Goal: Task Accomplishment & Management: Use online tool/utility

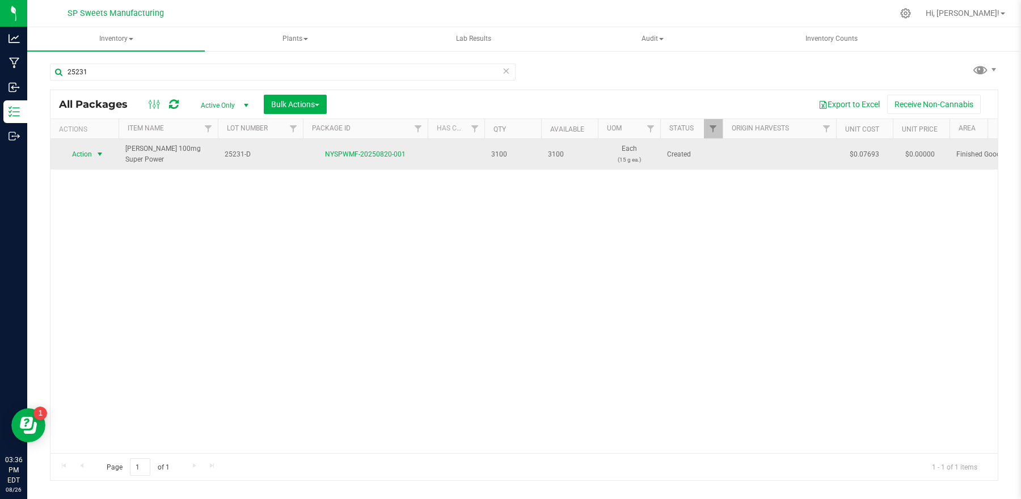
click at [86, 159] on span "Action" at bounding box center [77, 154] width 31 height 16
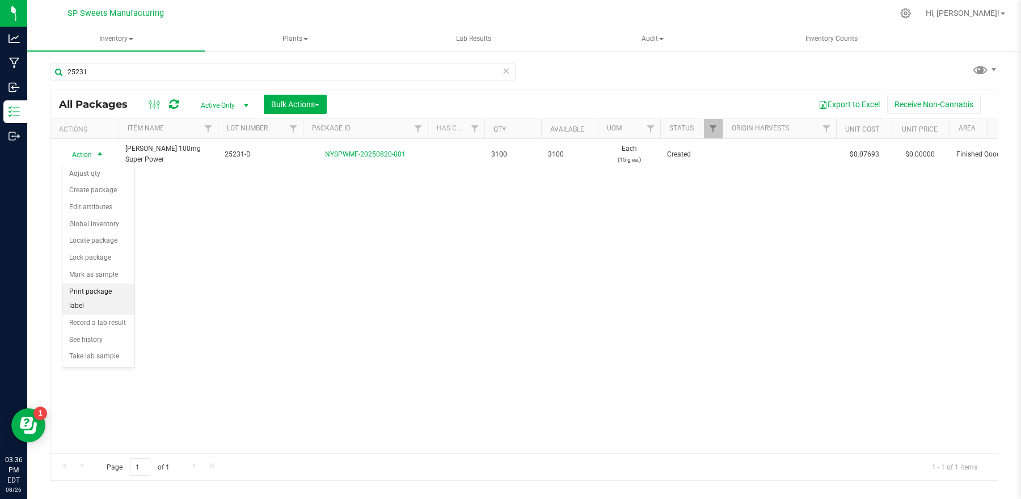
click at [93, 295] on li "Print package label" at bounding box center [98, 299] width 72 height 31
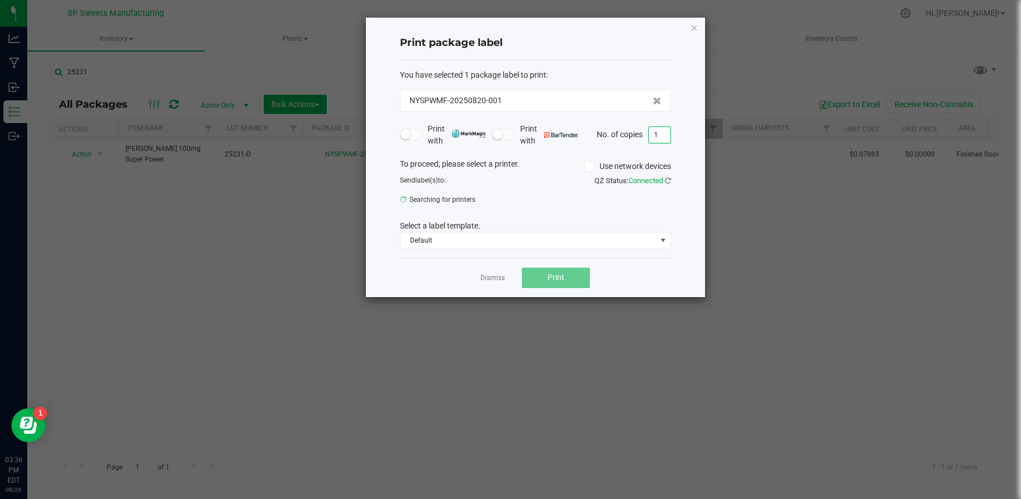
click at [666, 134] on input "1" at bounding box center [660, 135] width 22 height 16
type input "39"
click at [563, 274] on span "Print" at bounding box center [555, 277] width 17 height 9
drag, startPoint x: 693, startPoint y: 29, endPoint x: 585, endPoint y: 11, distance: 109.8
click at [692, 29] on icon "button" at bounding box center [694, 27] width 8 height 14
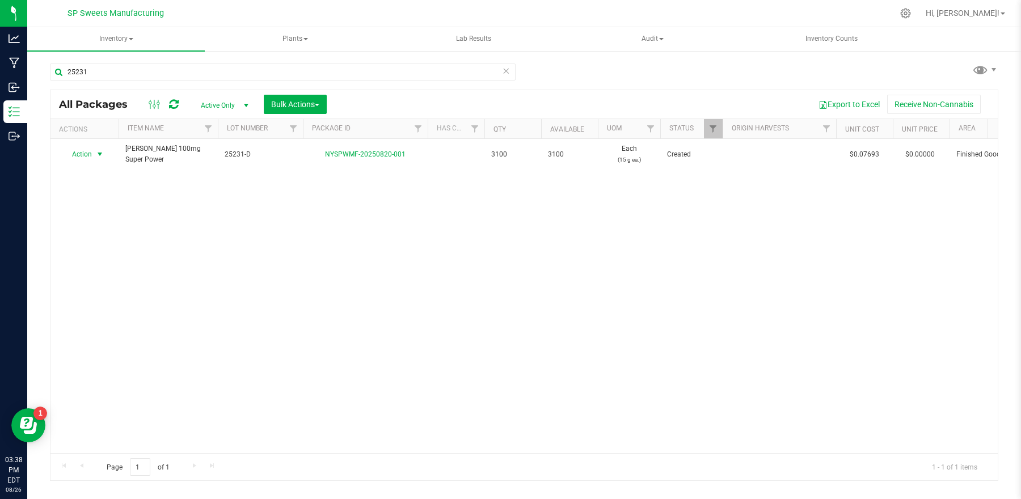
click at [506, 72] on icon at bounding box center [506, 71] width 8 height 14
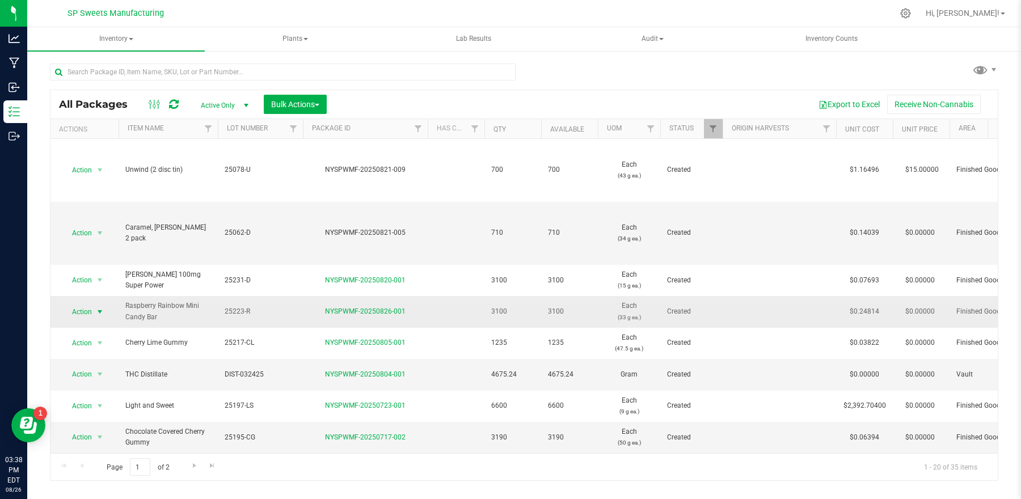
click at [94, 313] on span "select" at bounding box center [100, 312] width 14 height 16
click at [101, 239] on li "Print package label" at bounding box center [98, 246] width 72 height 31
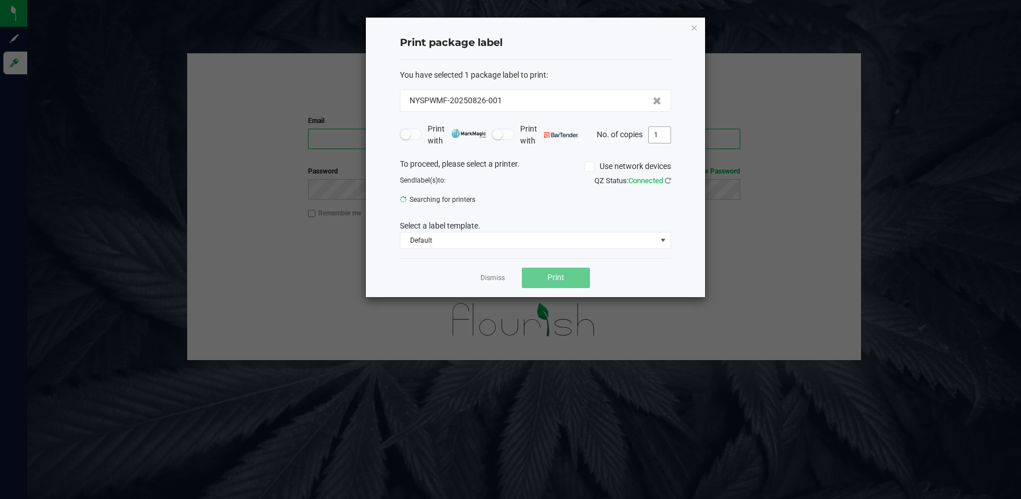
type input "[EMAIL_ADDRESS][DOMAIN_NAME]"
click at [667, 139] on input "1" at bounding box center [660, 135] width 22 height 16
type input "100"
click at [664, 140] on input "100" at bounding box center [660, 135] width 22 height 16
click at [692, 29] on icon "button" at bounding box center [694, 27] width 8 height 14
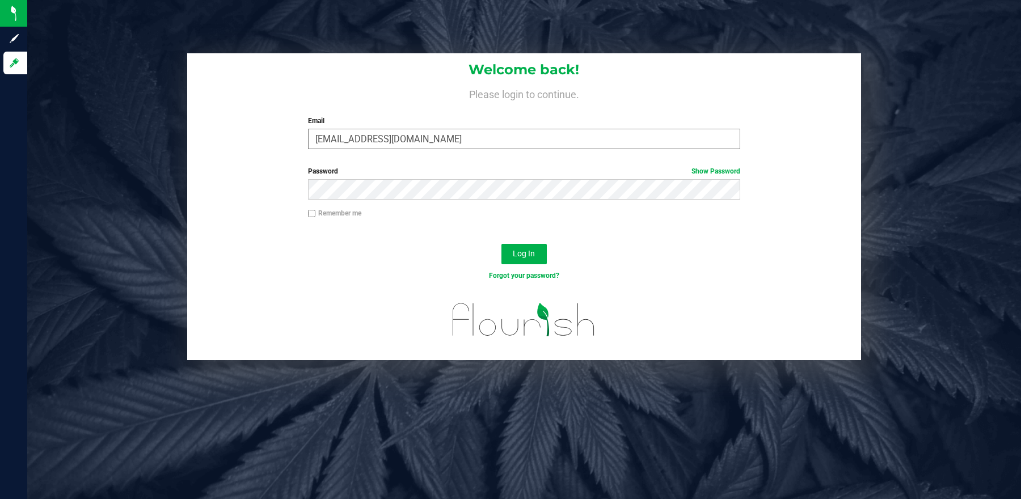
click at [501, 140] on input "[EMAIL_ADDRESS][DOMAIN_NAME]" at bounding box center [524, 139] width 432 height 20
click at [336, 253] on div "Log In" at bounding box center [524, 258] width 674 height 38
click at [510, 258] on button "Log In" at bounding box center [523, 254] width 45 height 20
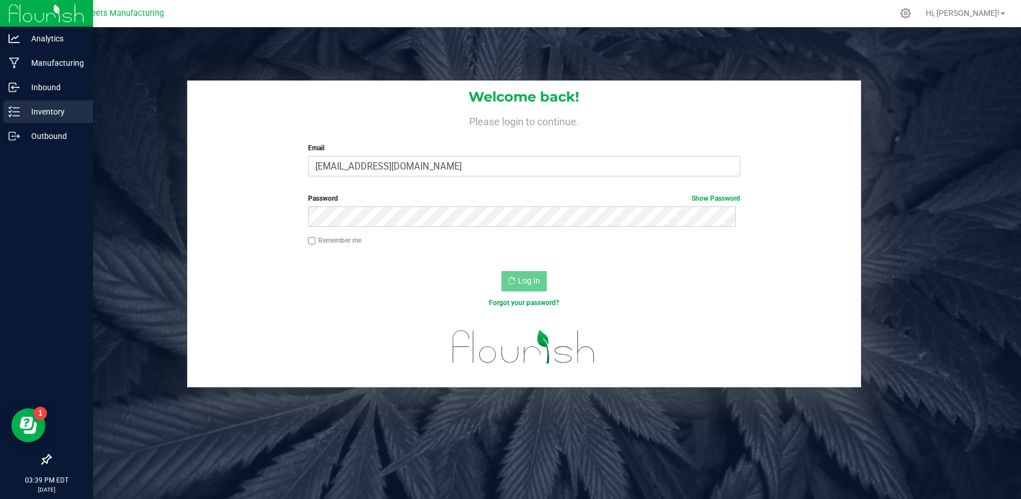
click at [36, 106] on p "Inventory" at bounding box center [54, 112] width 68 height 14
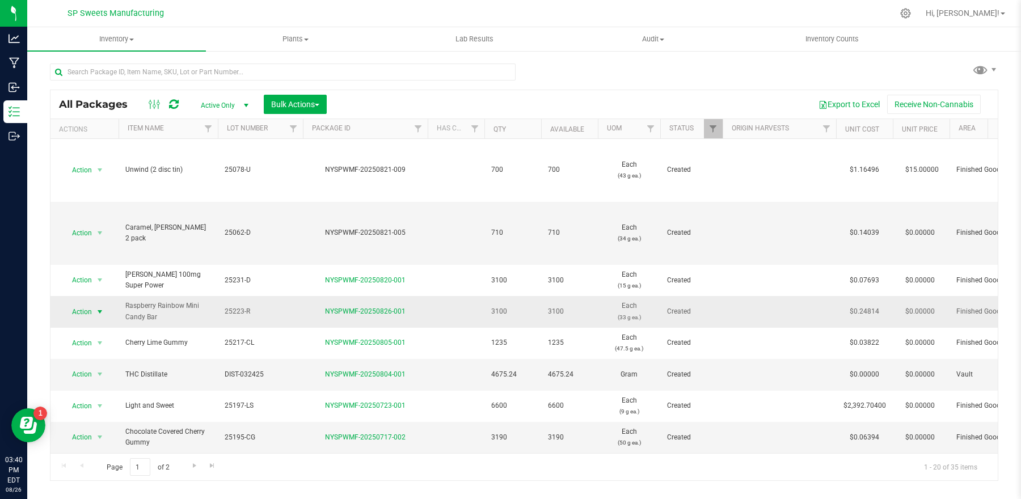
click at [84, 310] on span "Action" at bounding box center [77, 312] width 31 height 16
click at [98, 247] on li "Print package label" at bounding box center [98, 246] width 72 height 31
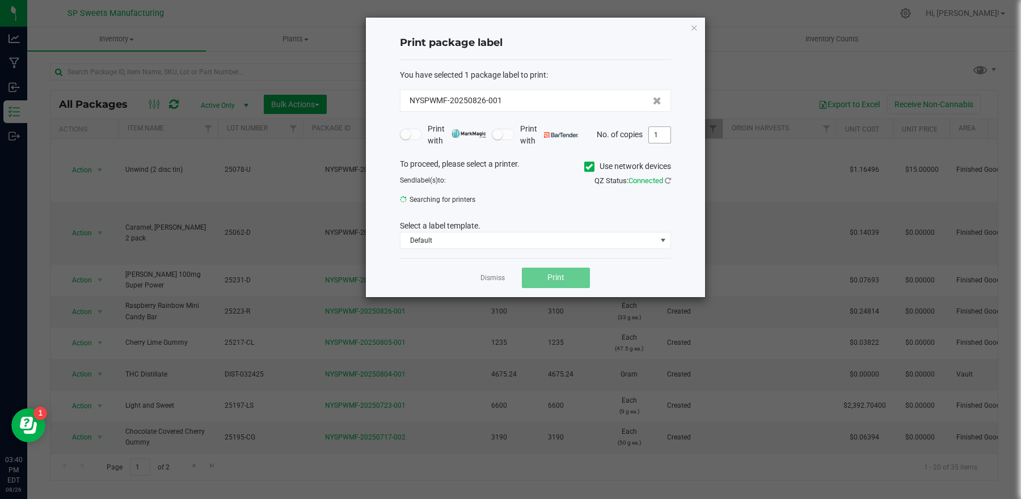
click at [663, 139] on input "1" at bounding box center [660, 135] width 22 height 16
click at [665, 133] on input "1" at bounding box center [660, 135] width 22 height 16
type input "100"
click at [552, 278] on span "Print" at bounding box center [555, 277] width 17 height 9
click at [449, 204] on span "zebra zd420" at bounding box center [528, 203] width 256 height 16
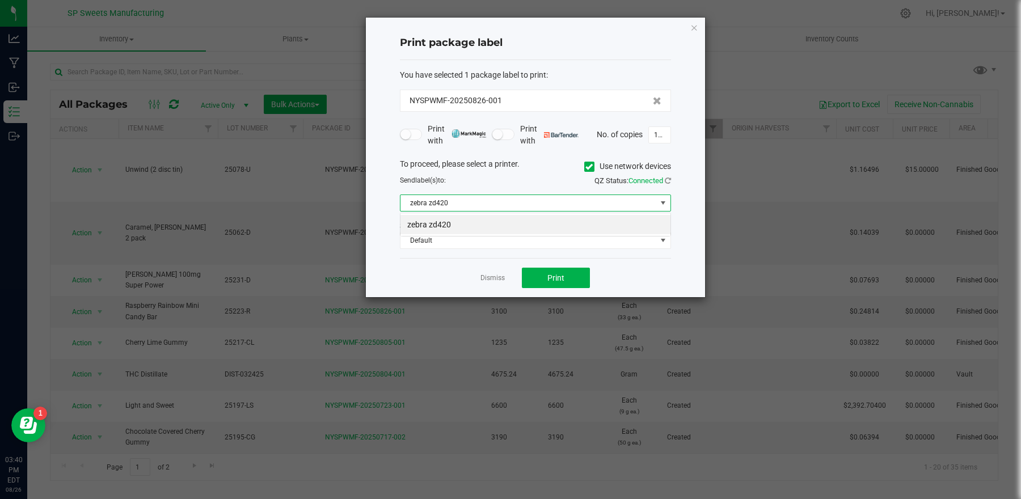
scroll to position [18, 271]
click at [404, 284] on div "Dismiss Print" at bounding box center [535, 277] width 271 height 39
click at [550, 278] on span "Print" at bounding box center [555, 277] width 17 height 9
click at [696, 29] on icon "button" at bounding box center [694, 27] width 8 height 14
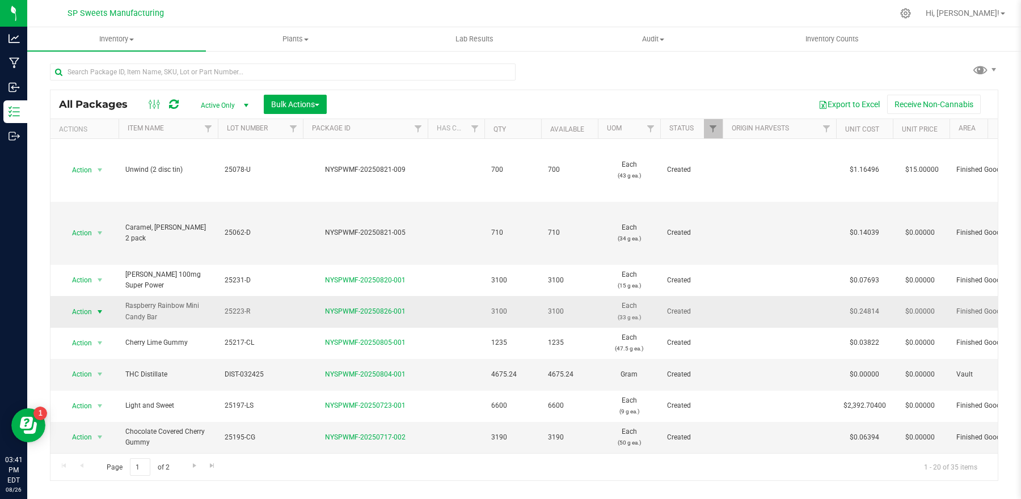
click at [89, 313] on span "Action" at bounding box center [77, 312] width 31 height 16
click at [100, 263] on li "Record a lab result" at bounding box center [98, 271] width 72 height 17
click at [95, 316] on span "select" at bounding box center [100, 312] width 14 height 16
click at [99, 243] on li "Print package label" at bounding box center [98, 246] width 72 height 31
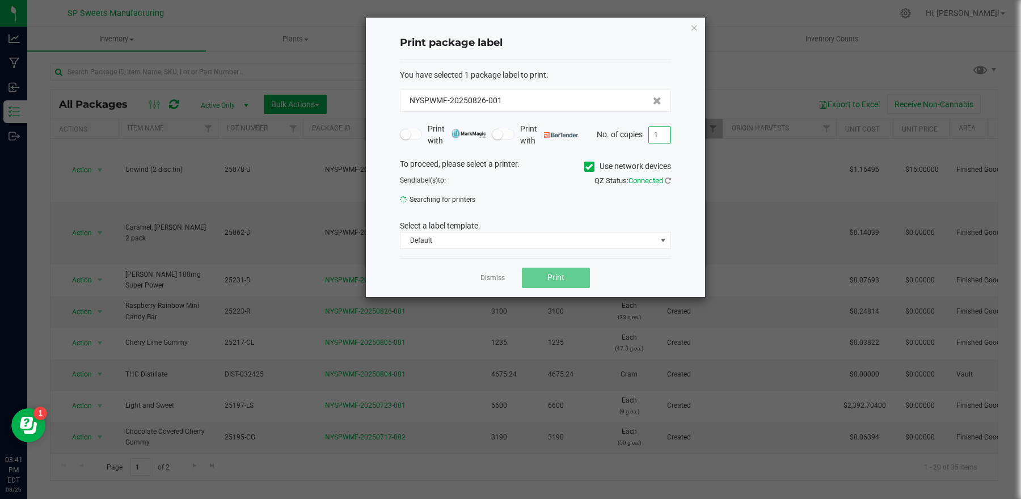
click at [668, 136] on input "1" at bounding box center [660, 135] width 22 height 16
type input "100"
click at [564, 277] on button "Print" at bounding box center [556, 278] width 68 height 20
click at [512, 238] on span "Default" at bounding box center [528, 241] width 256 height 16
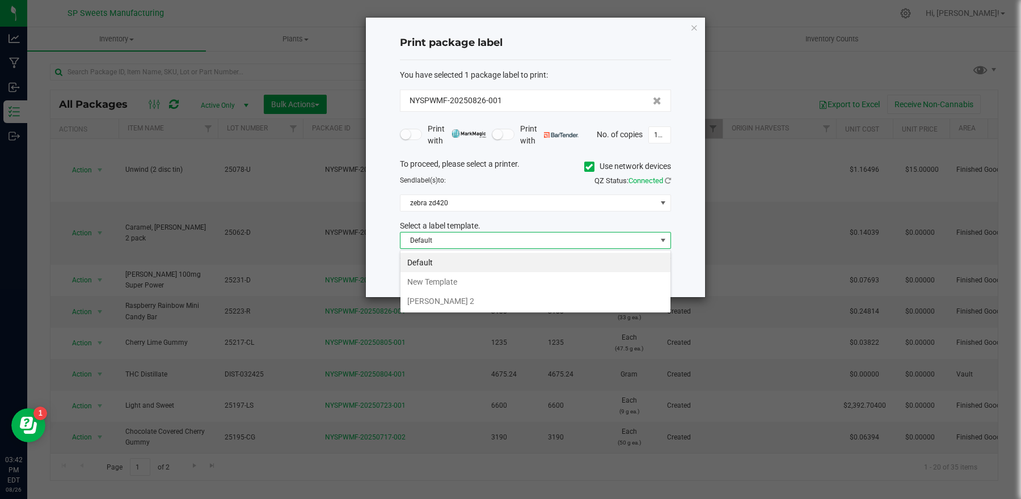
scroll to position [18, 271]
click at [324, 236] on div "Print package label You have selected 1 package label to print : NYSPWMF-202508…" at bounding box center [514, 157] width 381 height 281
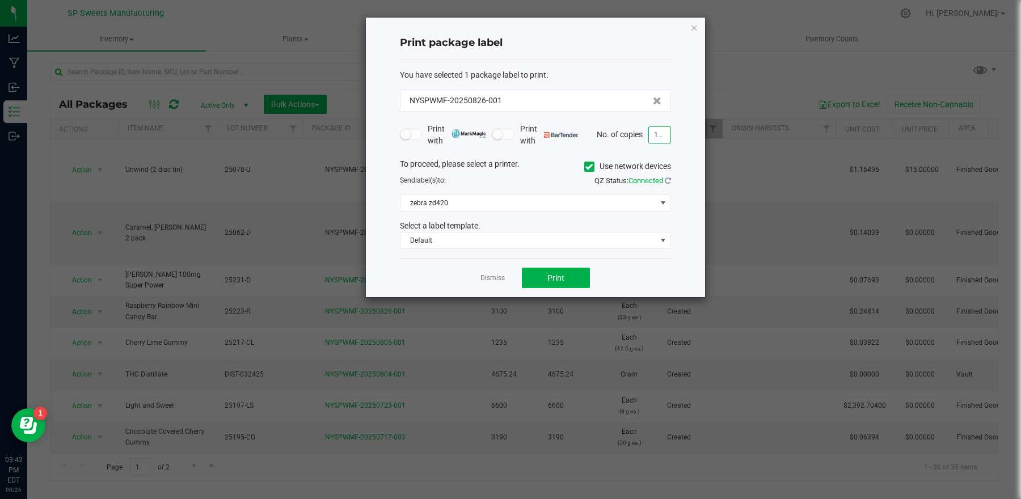
click at [665, 139] on input "100" at bounding box center [660, 135] width 22 height 16
click at [664, 201] on span at bounding box center [662, 202] width 9 height 9
click at [592, 166] on span at bounding box center [589, 167] width 10 height 10
click at [0, 0] on input "Use network devices" at bounding box center [0, 0] width 0 height 0
click at [664, 207] on span at bounding box center [662, 202] width 9 height 9
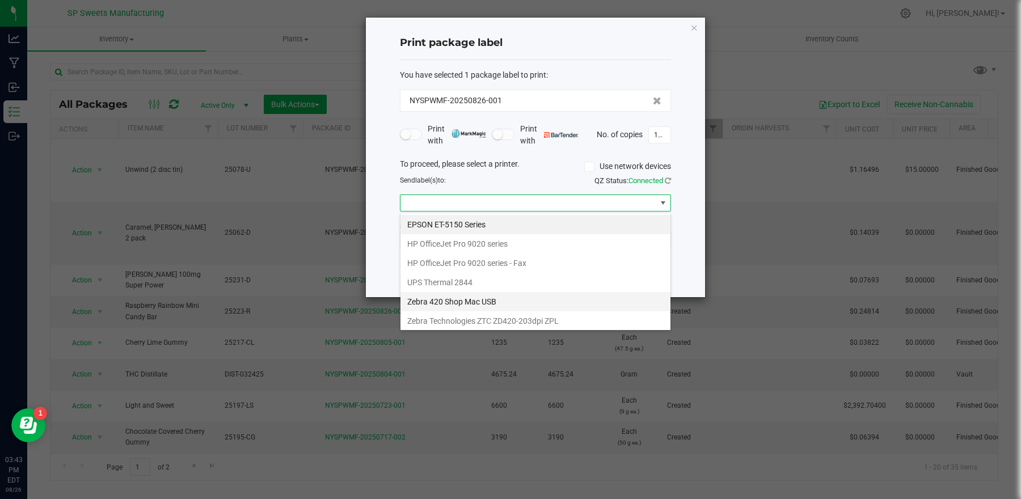
click at [456, 302] on USB "Zebra 420 Shop Mac USB" at bounding box center [535, 301] width 270 height 19
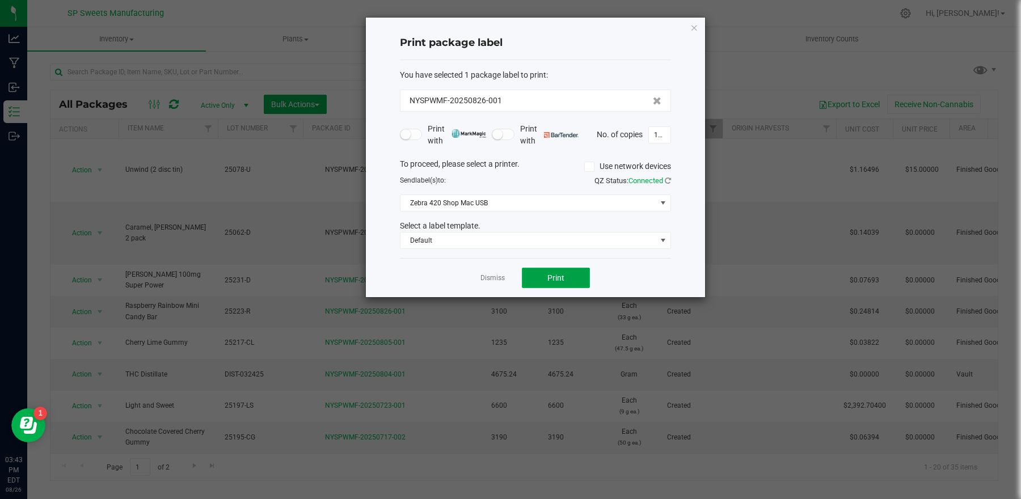
click at [568, 279] on button "Print" at bounding box center [556, 278] width 68 height 20
click at [694, 33] on icon "button" at bounding box center [694, 27] width 8 height 14
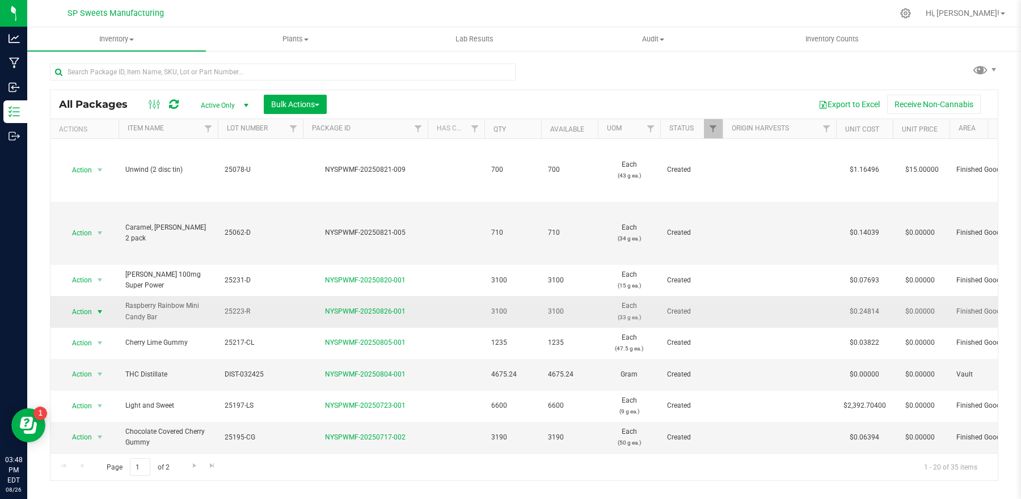
click at [75, 312] on span "Action" at bounding box center [77, 312] width 31 height 16
click at [114, 239] on li "Print package label" at bounding box center [98, 246] width 72 height 31
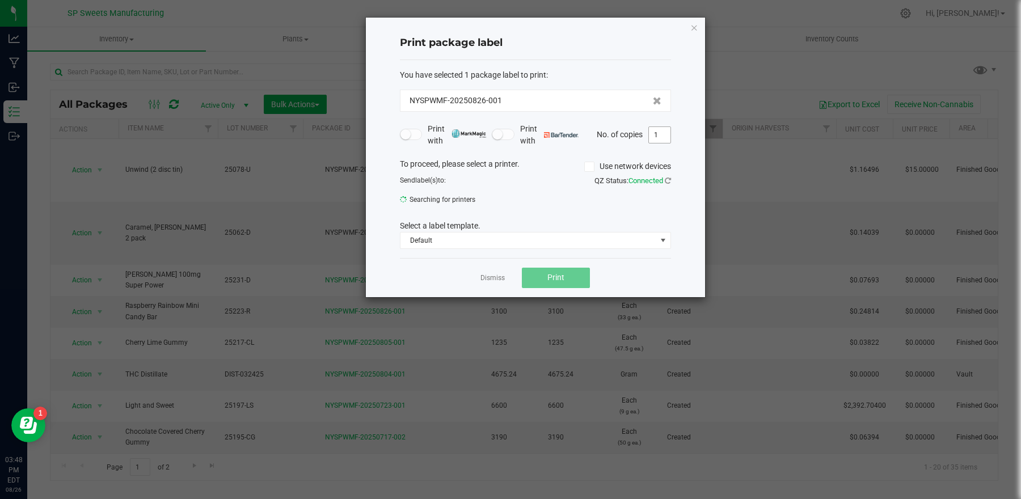
click at [665, 134] on input "1" at bounding box center [660, 135] width 22 height 16
type input "50"
click at [644, 284] on div "Dismiss Print" at bounding box center [535, 277] width 271 height 39
click at [590, 277] on div "Dismiss Print" at bounding box center [535, 277] width 271 height 39
click at [573, 282] on button "Print" at bounding box center [556, 278] width 68 height 20
